Goal: Task Accomplishment & Management: Manage account settings

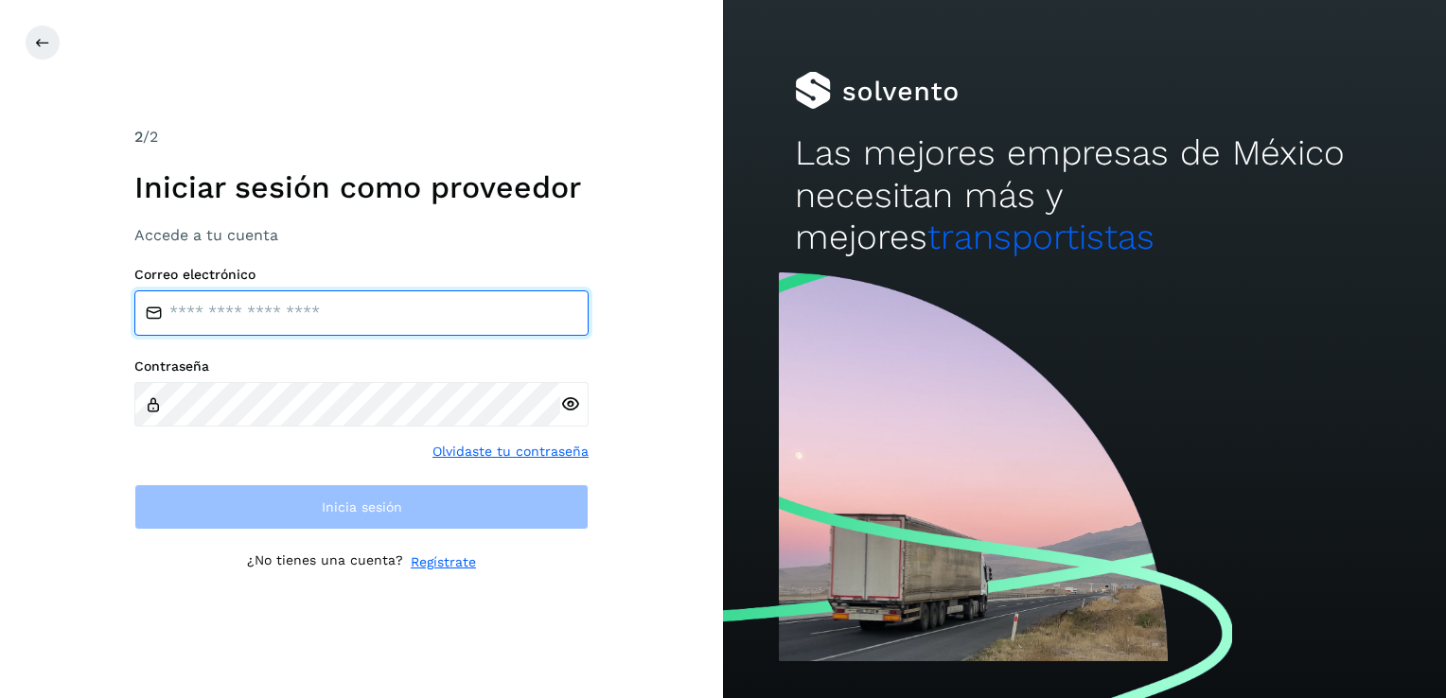
type input "**********"
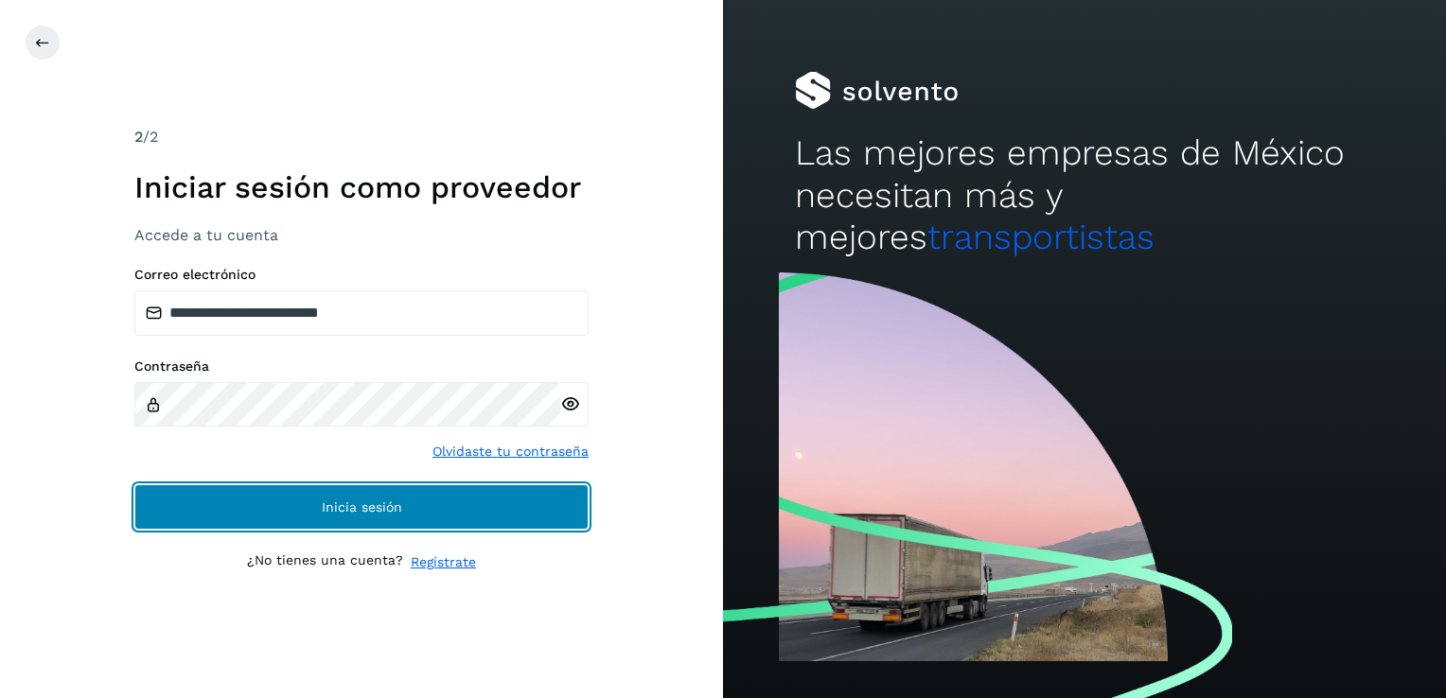
click at [563, 517] on button "Inicia sesión" at bounding box center [361, 507] width 454 height 45
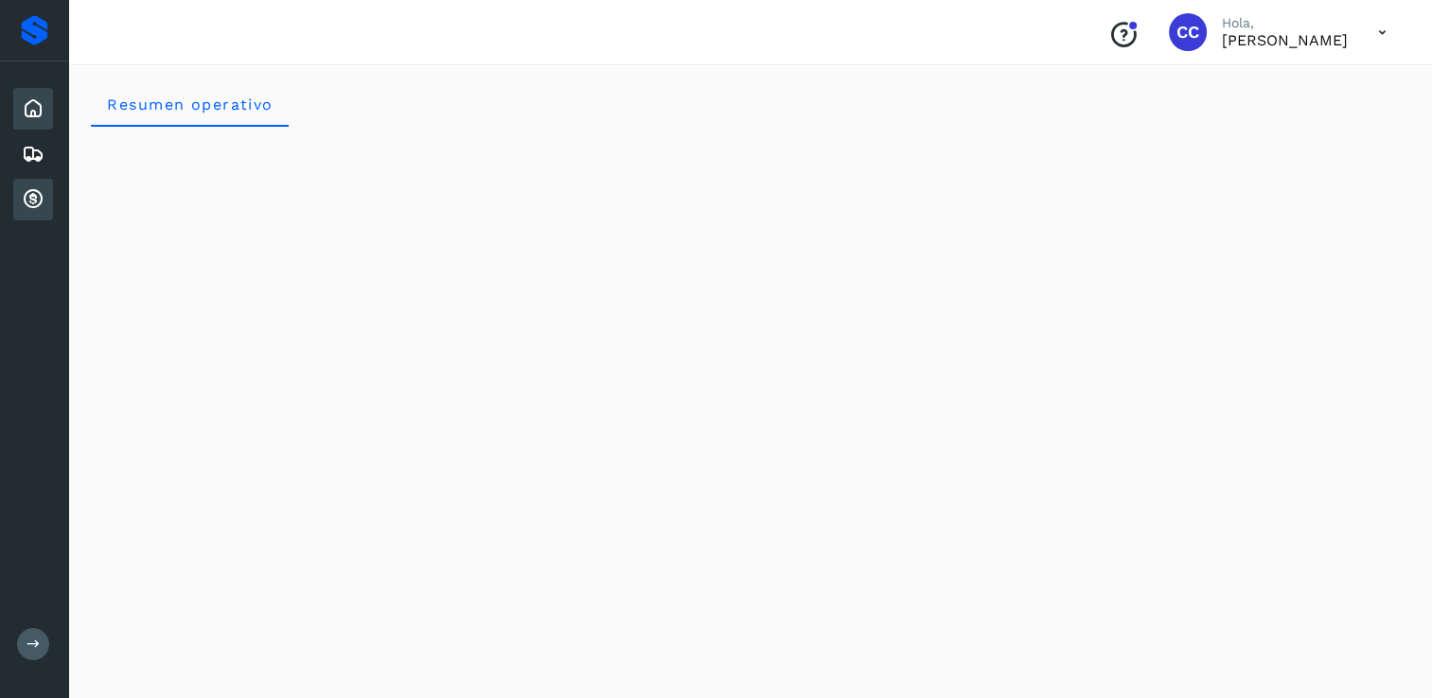
click at [37, 203] on icon at bounding box center [33, 199] width 23 height 23
click at [32, 192] on icon at bounding box center [33, 199] width 23 height 23
click at [36, 190] on icon at bounding box center [33, 199] width 23 height 23
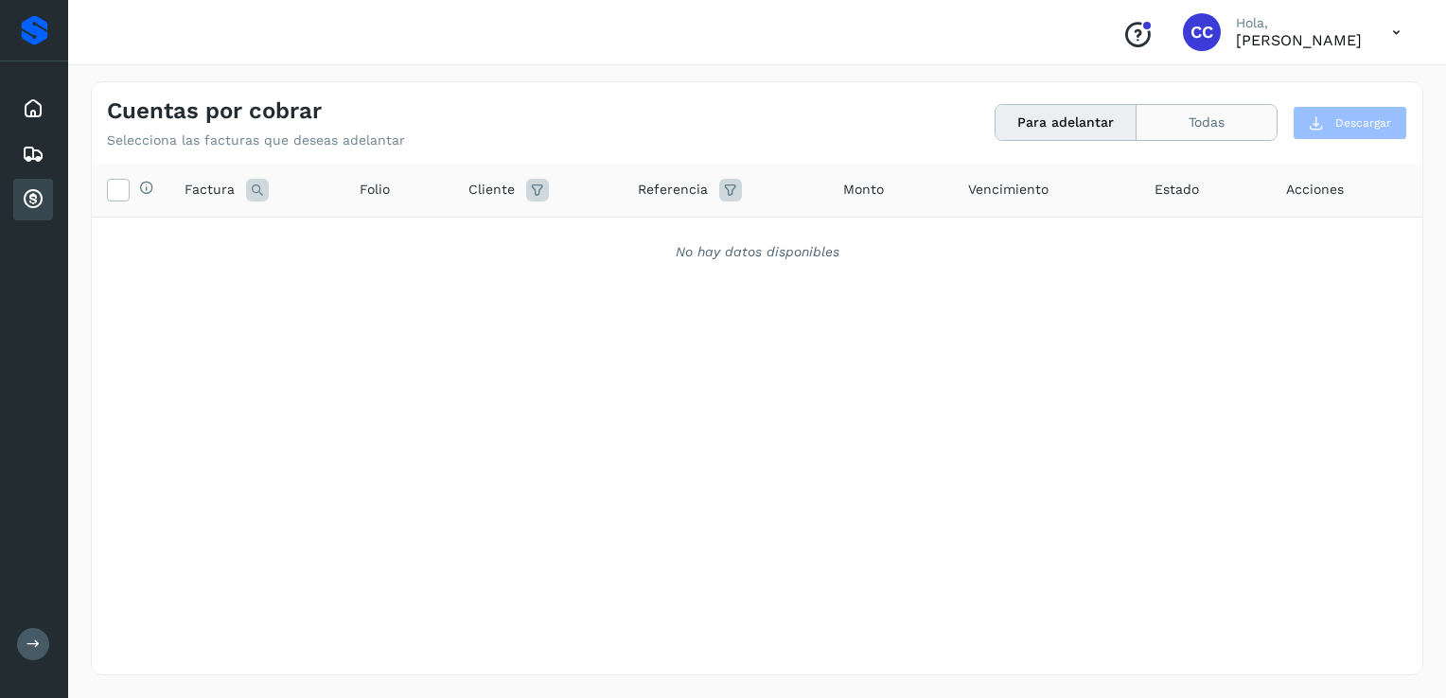
click at [1170, 123] on button "Todas" at bounding box center [1207, 122] width 140 height 35
